Goal: Task Accomplishment & Management: Manage account settings

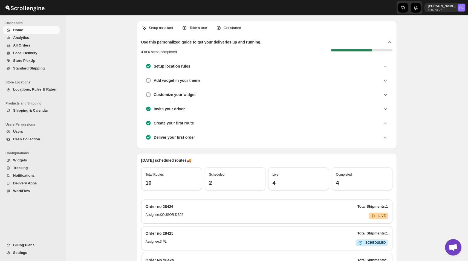
click at [46, 47] on span "All Orders" at bounding box center [35, 45] width 45 height 5
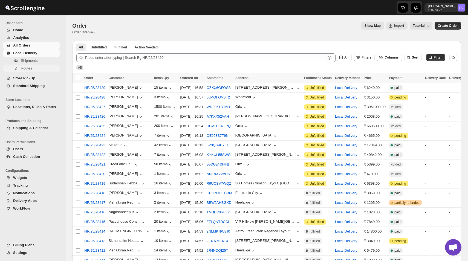
click at [28, 67] on span "Routes" at bounding box center [26, 68] width 11 height 4
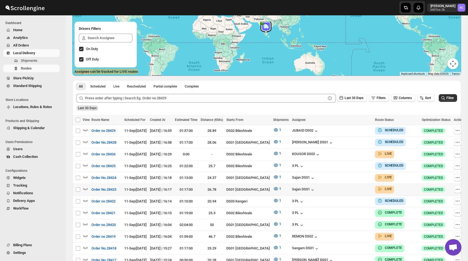
scroll to position [83, 0]
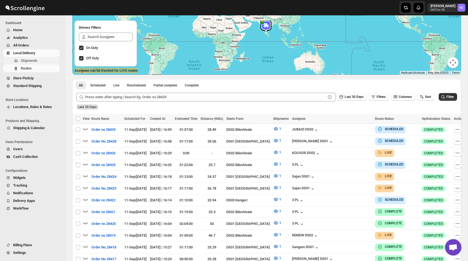
click at [37, 62] on span "Shipments" at bounding box center [29, 61] width 17 height 4
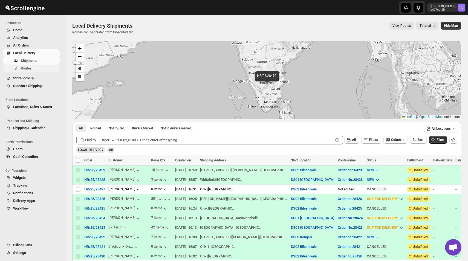
click at [29, 68] on span "Routes" at bounding box center [26, 68] width 11 height 4
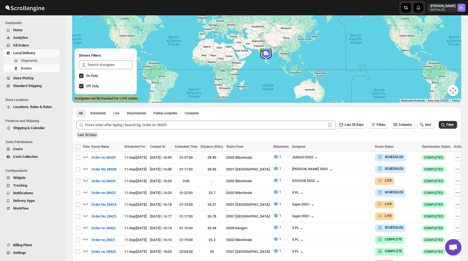
click at [31, 61] on span "Shipments" at bounding box center [29, 61] width 17 height 4
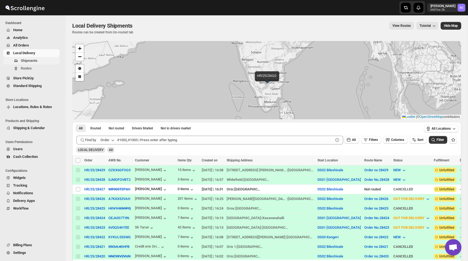
click at [34, 60] on span "Shipments" at bounding box center [29, 61] width 17 height 4
click at [32, 69] on span "Routes" at bounding box center [26, 68] width 11 height 4
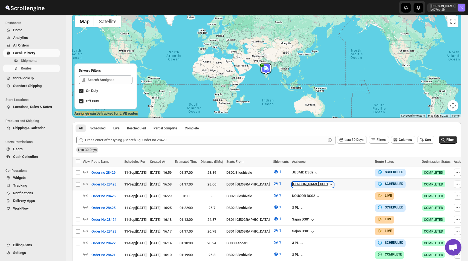
click at [329, 184] on icon "button" at bounding box center [330, 184] width 5 height 5
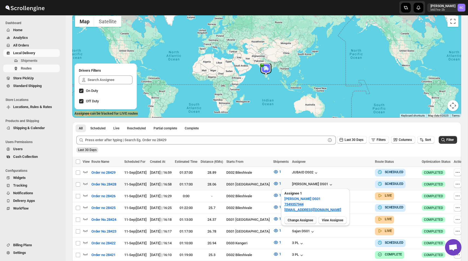
click at [302, 222] on span "Change Assignee" at bounding box center [300, 220] width 25 height 4
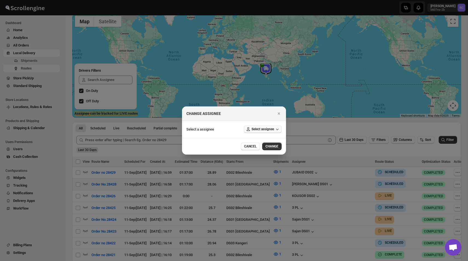
click at [260, 129] on span "Select assignee" at bounding box center [263, 129] width 22 height 4
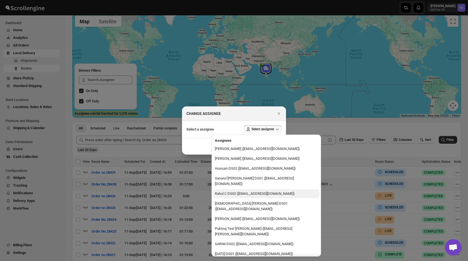
drag, startPoint x: 258, startPoint y: 149, endPoint x: 259, endPoint y: 191, distance: 42.2
click at [259, 191] on button "Rahul C DS02 ([EMAIL_ADDRESS][DOMAIN_NAME])" at bounding box center [266, 194] width 106 height 9
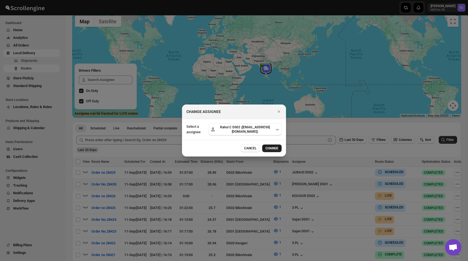
click at [273, 147] on span "CHANGE" at bounding box center [272, 148] width 13 height 4
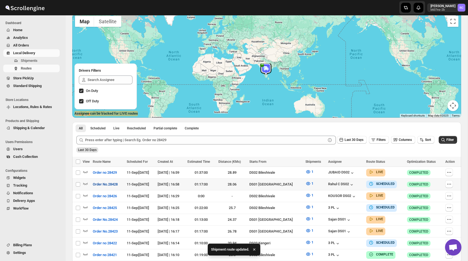
click at [118, 184] on span "Order No.28428" at bounding box center [105, 184] width 25 height 5
click at [104, 184] on span "Order No.28428" at bounding box center [105, 184] width 25 height 5
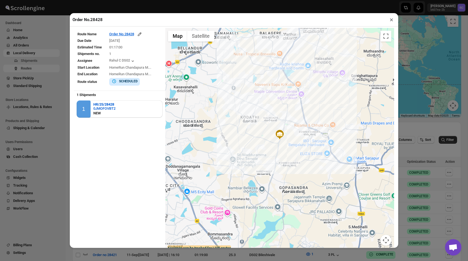
click at [391, 21] on button "×" at bounding box center [392, 20] width 8 height 8
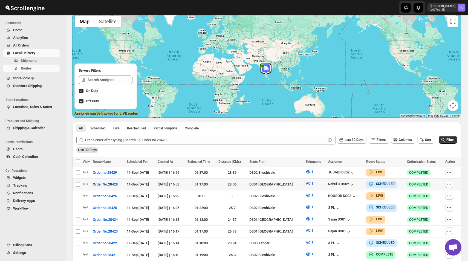
click at [111, 185] on span "Order No.28428" at bounding box center [105, 184] width 25 height 5
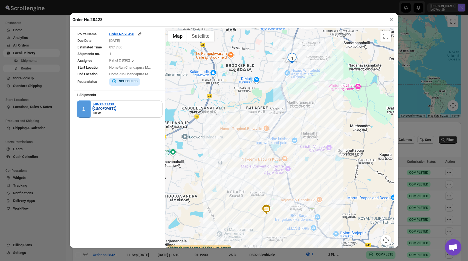
click at [108, 108] on div "0JMOFOVBT2" at bounding box center [104, 109] width 22 height 4
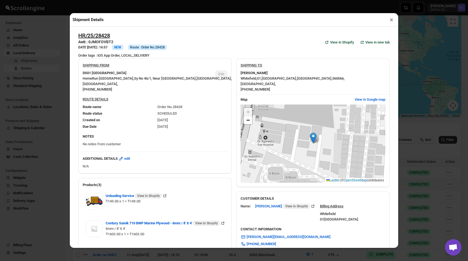
click at [393, 21] on button "×" at bounding box center [392, 20] width 8 height 8
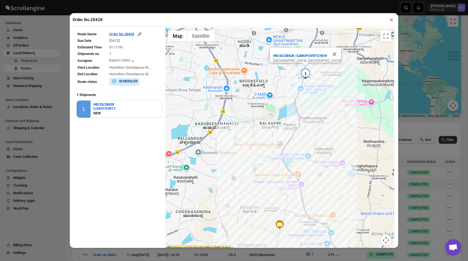
click at [392, 22] on button "×" at bounding box center [392, 20] width 8 height 8
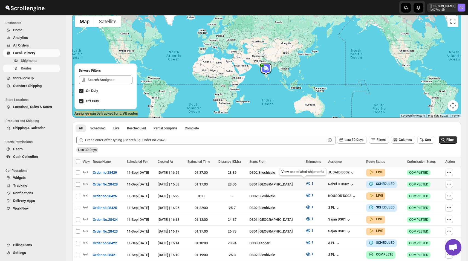
click at [306, 184] on icon "button" at bounding box center [308, 183] width 5 height 5
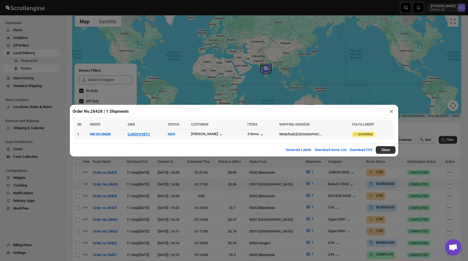
click at [143, 130] on td "0JMOFOVBT2" at bounding box center [146, 135] width 40 height 10
click at [143, 133] on button "0JMOFOVBT2" at bounding box center [139, 134] width 22 height 4
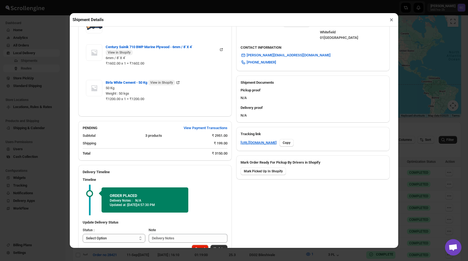
scroll to position [199, 0]
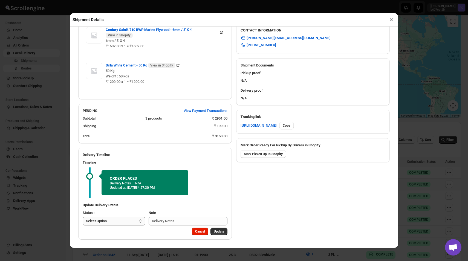
click at [120, 223] on select "Select Option PICKED UP OUT FOR DELIVERY RESCHEDULE DELIVERED CANCELLED" at bounding box center [114, 221] width 63 height 9
select select "PICKED_UP"
click at [83, 217] on select "Select Option PICKED UP OUT FOR DELIVERY RESCHEDULE DELIVERED CANCELLED" at bounding box center [114, 221] width 63 height 9
click at [213, 232] on span "Pick Products" at bounding box center [214, 232] width 21 height 4
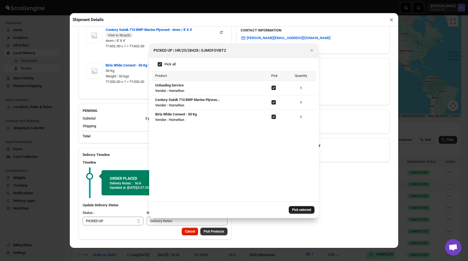
click at [303, 210] on span "Pick selected" at bounding box center [301, 210] width 19 height 4
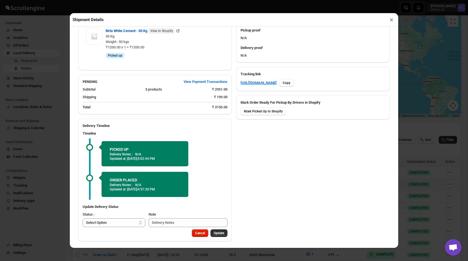
scroll to position [244, 0]
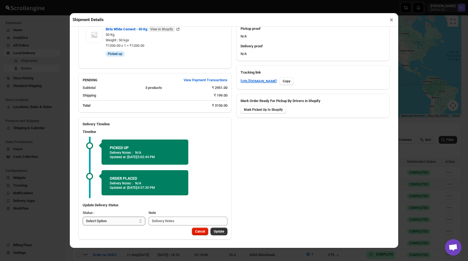
click at [124, 219] on select "Select Option PICKED UP OUT FOR DELIVERY RESCHEDULE DELIVERED CANCELLED" at bounding box center [114, 221] width 63 height 9
select select "OUT_FOR_DELIVERY"
click at [83, 217] on select "Select Option PICKED UP OUT FOR DELIVERY RESCHEDULE DELIVERED CANCELLED" at bounding box center [114, 221] width 63 height 9
click at [218, 233] on span "Update" at bounding box center [219, 232] width 10 height 4
select select
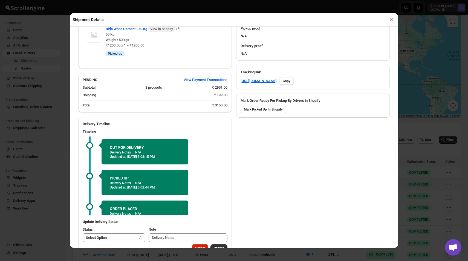
scroll to position [13, 0]
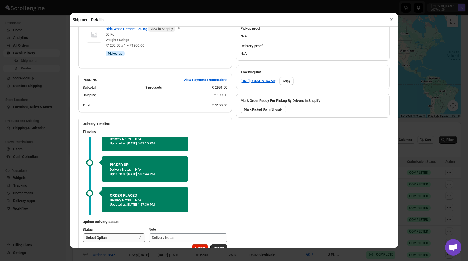
click at [130, 235] on select "Select Option PICKED UP OUT FOR DELIVERY RESCHEDULE DELIVERED CANCELLED" at bounding box center [114, 238] width 63 height 9
click at [393, 21] on button "×" at bounding box center [392, 20] width 8 height 8
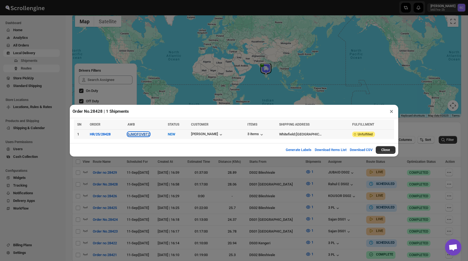
click at [142, 135] on button "0JMOFOVBT2" at bounding box center [139, 134] width 22 height 4
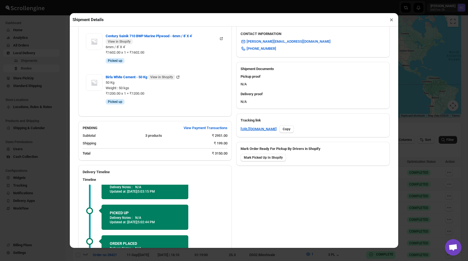
scroll to position [261, 0]
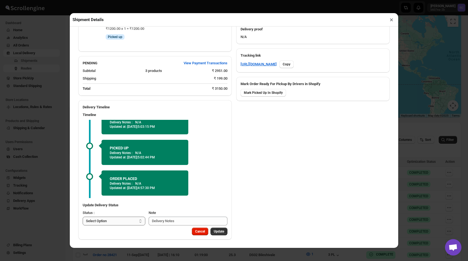
click at [120, 224] on select "Select Option PICKED UP OUT FOR DELIVERY RESCHEDULE DELIVERED CANCELLED" at bounding box center [114, 221] width 63 height 9
select select "DELIVERED"
click at [83, 217] on select "Select Option PICKED UP OUT FOR DELIVERY RESCHEDULE DELIVERED CANCELLED" at bounding box center [114, 221] width 63 height 9
click at [221, 232] on span "Update" at bounding box center [219, 232] width 10 height 4
click at [218, 211] on div "Note" at bounding box center [187, 212] width 81 height 5
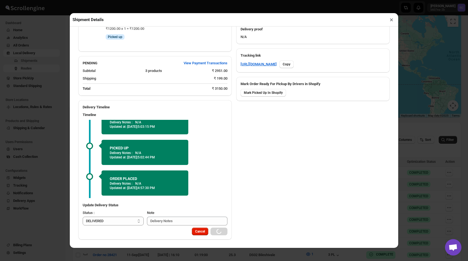
scroll to position [0, 0]
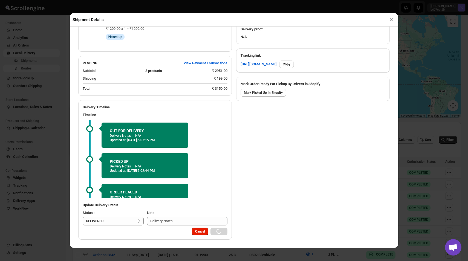
click at [390, 19] on button "×" at bounding box center [392, 20] width 8 height 8
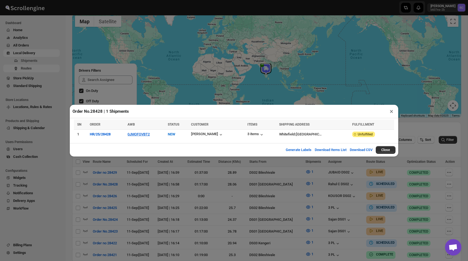
click at [391, 112] on button "×" at bounding box center [392, 112] width 8 height 8
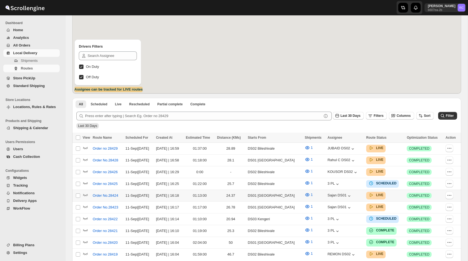
scroll to position [74, 0]
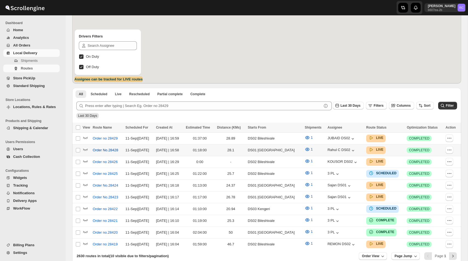
click at [110, 148] on span "Order No.28428" at bounding box center [105, 150] width 25 height 5
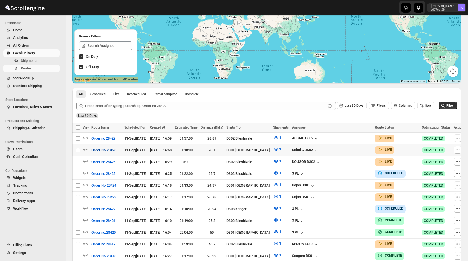
click at [116, 150] on span "Order No.28428" at bounding box center [104, 150] width 25 height 5
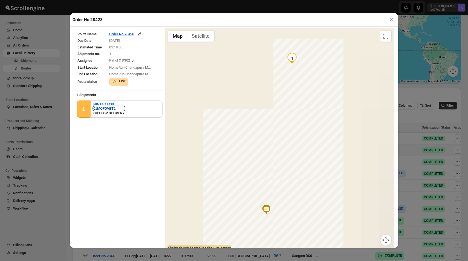
click at [108, 107] on div "0JMOFOVBT2" at bounding box center [108, 109] width 31 height 4
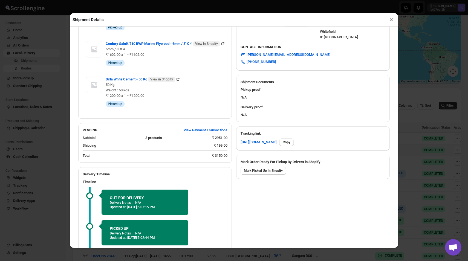
scroll to position [250, 0]
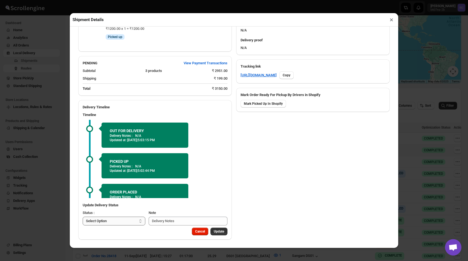
click at [133, 222] on select "Select Option PICKED UP OUT FOR DELIVERY RESCHEDULE DELIVERED CANCELLED" at bounding box center [114, 221] width 63 height 9
select select "DELIVERED"
click at [83, 217] on select "Select Option PICKED UP OUT FOR DELIVERY RESCHEDULE DELIVERED CANCELLED" at bounding box center [114, 221] width 63 height 9
click at [222, 233] on span "Update" at bounding box center [219, 232] width 10 height 4
select select
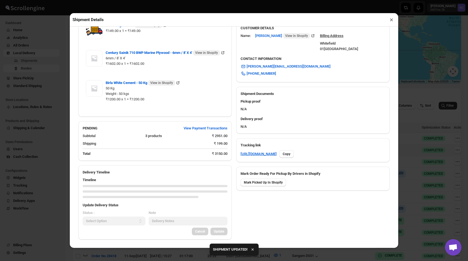
scroll to position [236, 0]
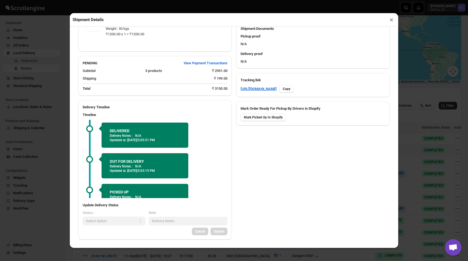
click at [391, 21] on button "×" at bounding box center [392, 20] width 8 height 8
